Goal: Check status: Check status

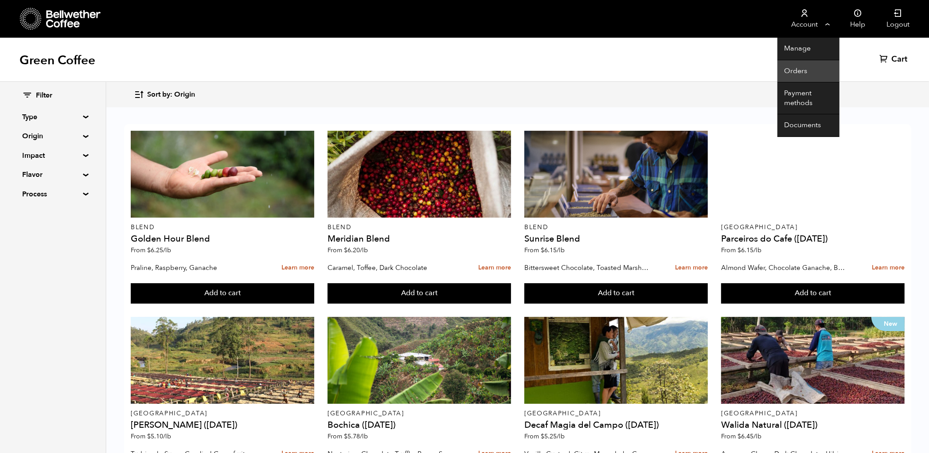
click at [797, 74] on link "Orders" at bounding box center [808, 71] width 62 height 23
click at [796, 70] on link "Orders" at bounding box center [808, 71] width 62 height 23
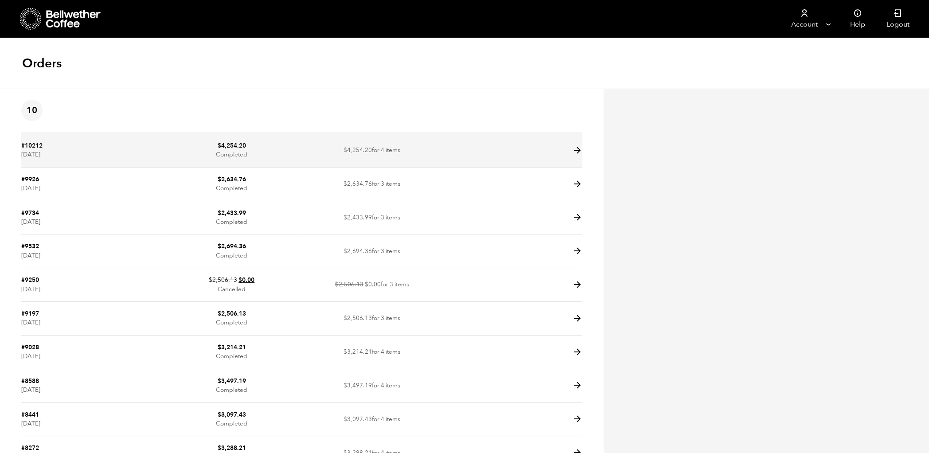
click at [575, 152] on icon at bounding box center [577, 150] width 10 height 10
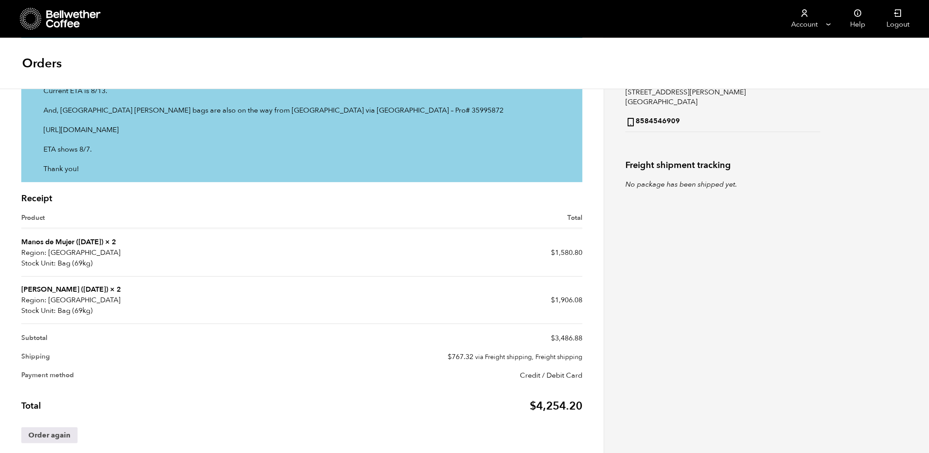
scroll to position [192, 0]
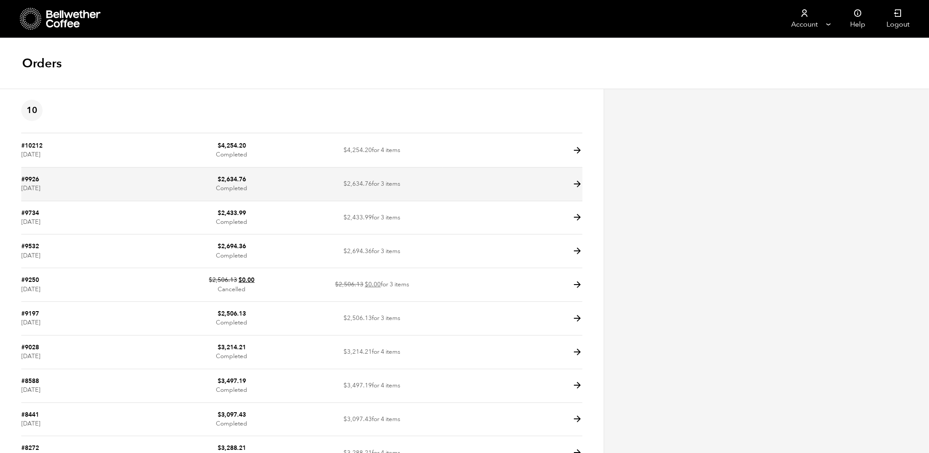
click at [581, 183] on icon at bounding box center [577, 184] width 10 height 10
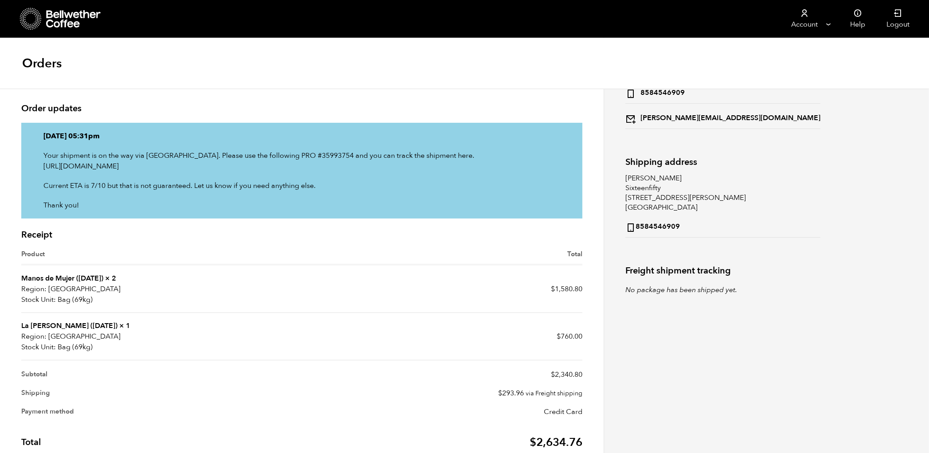
scroll to position [135, 0]
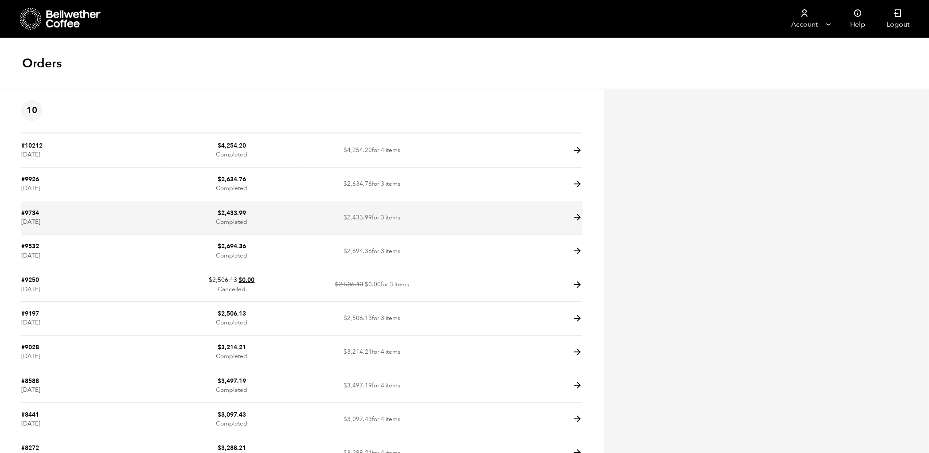
click at [582, 218] on icon at bounding box center [577, 217] width 10 height 10
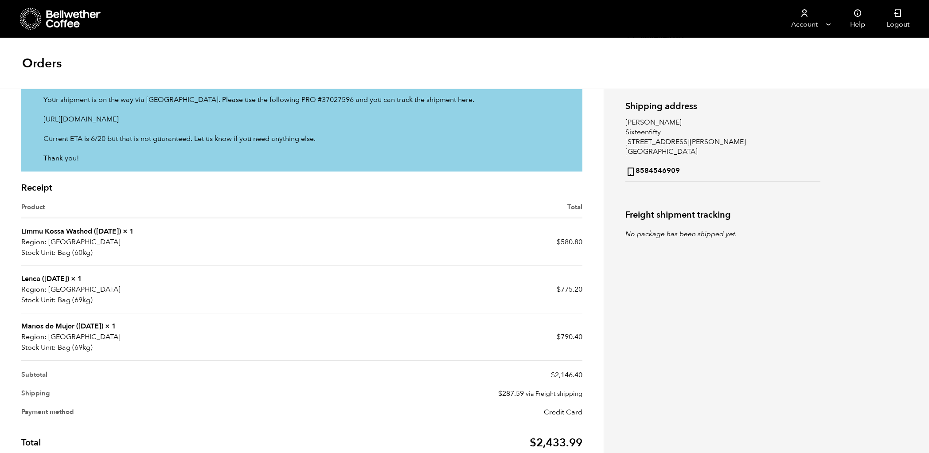
scroll to position [191, 0]
